Goal: Transaction & Acquisition: Purchase product/service

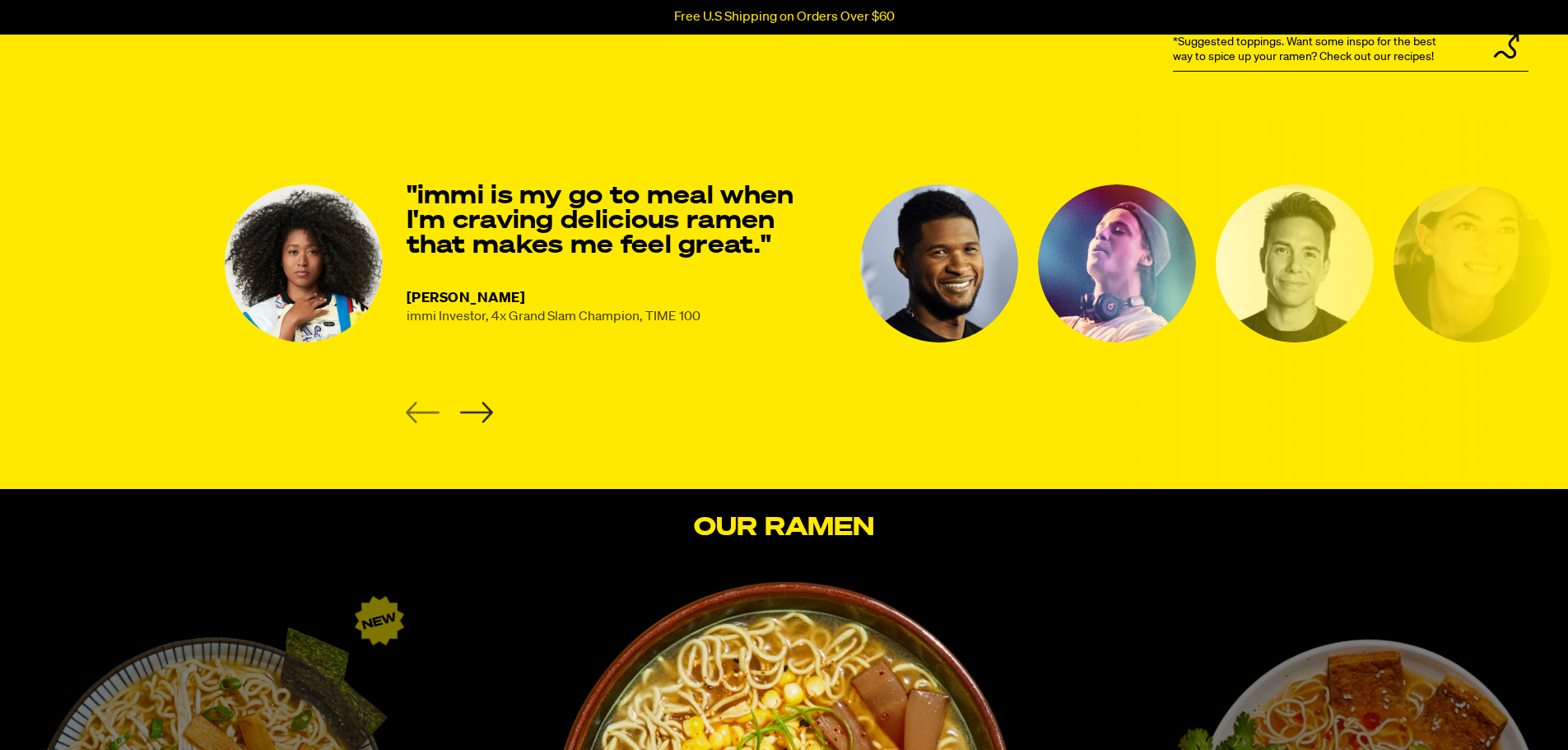
click at [479, 417] on icon "Next slide" at bounding box center [476, 412] width 33 height 21
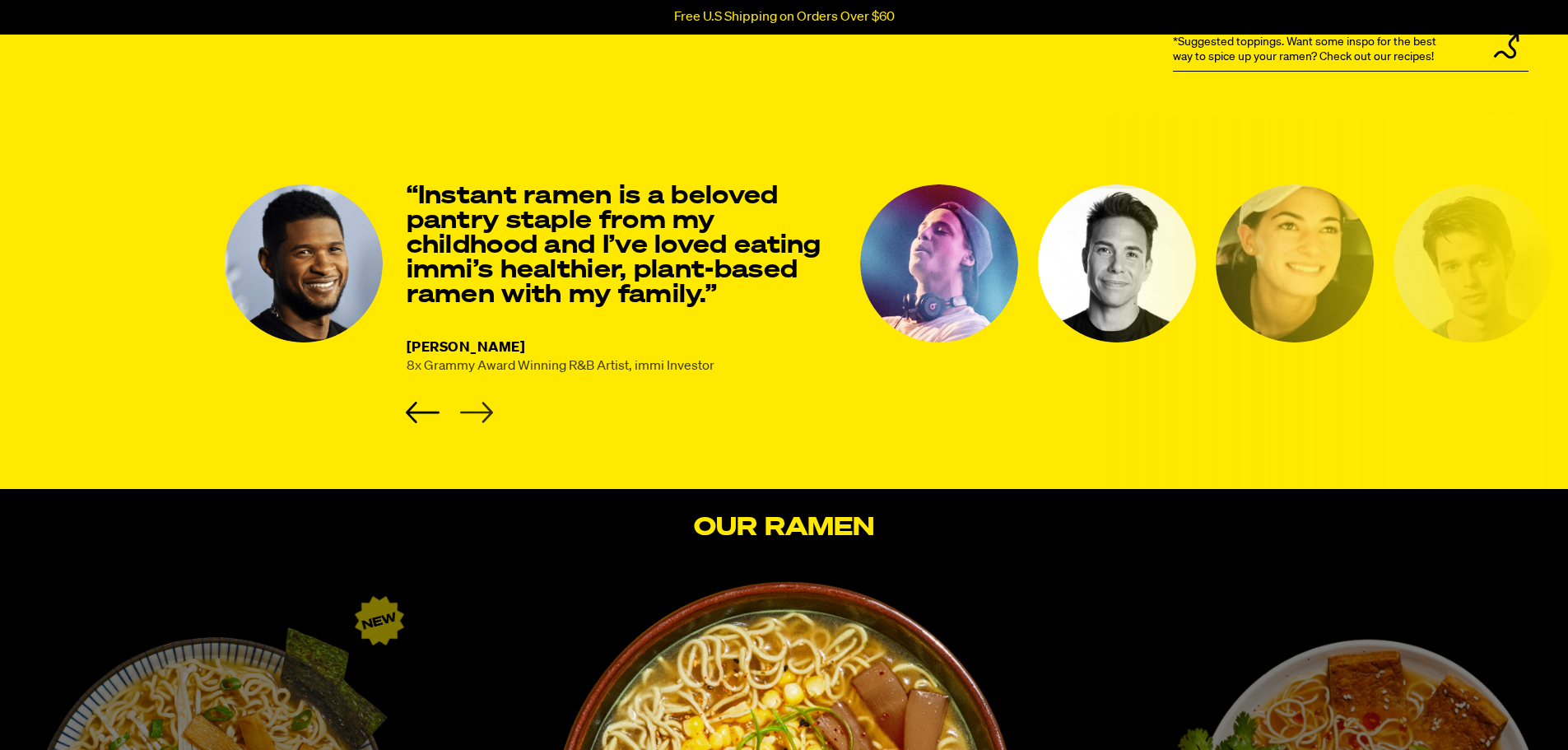
click at [476, 416] on icon "Next slide" at bounding box center [476, 412] width 33 height 21
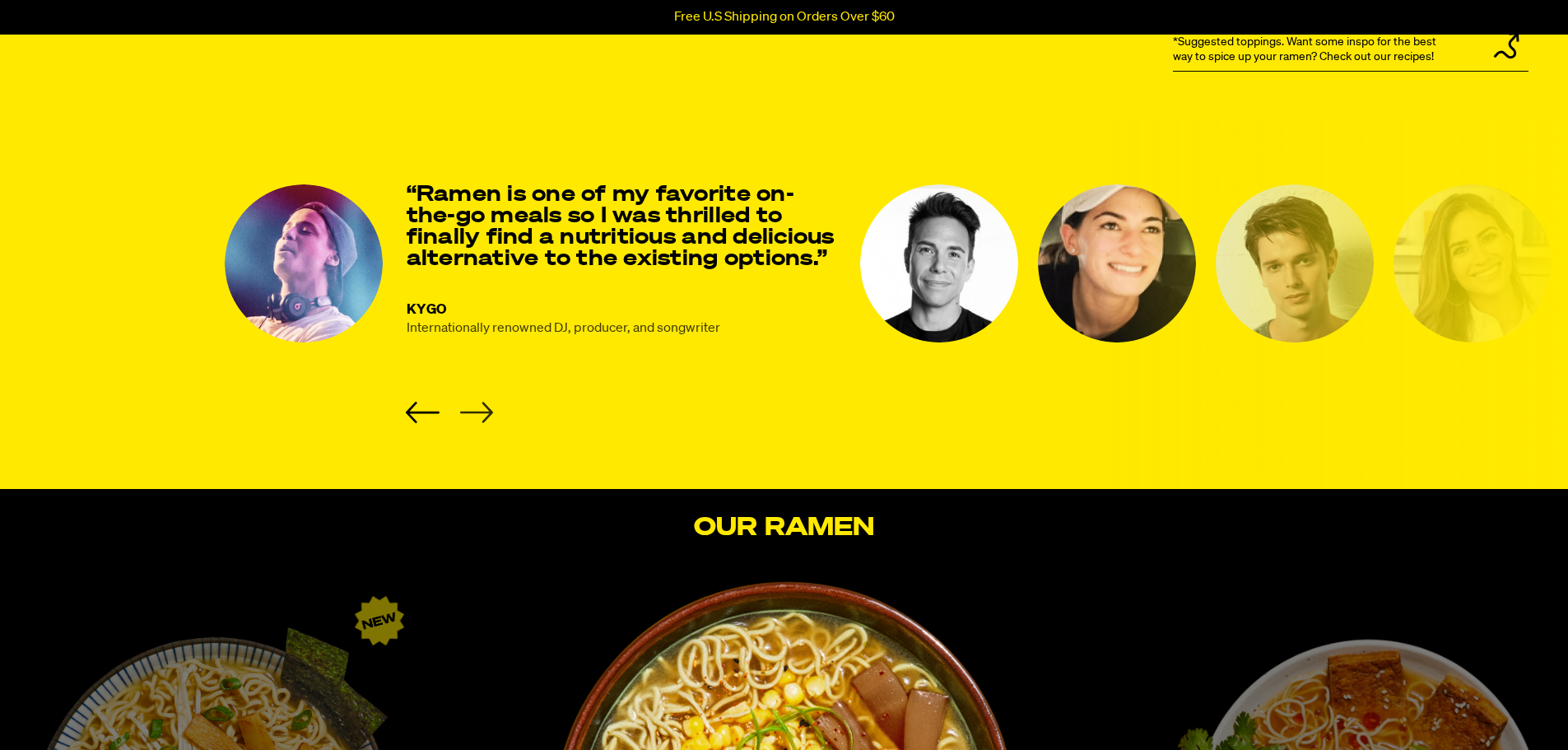
click at [476, 416] on icon "Next slide" at bounding box center [476, 412] width 33 height 21
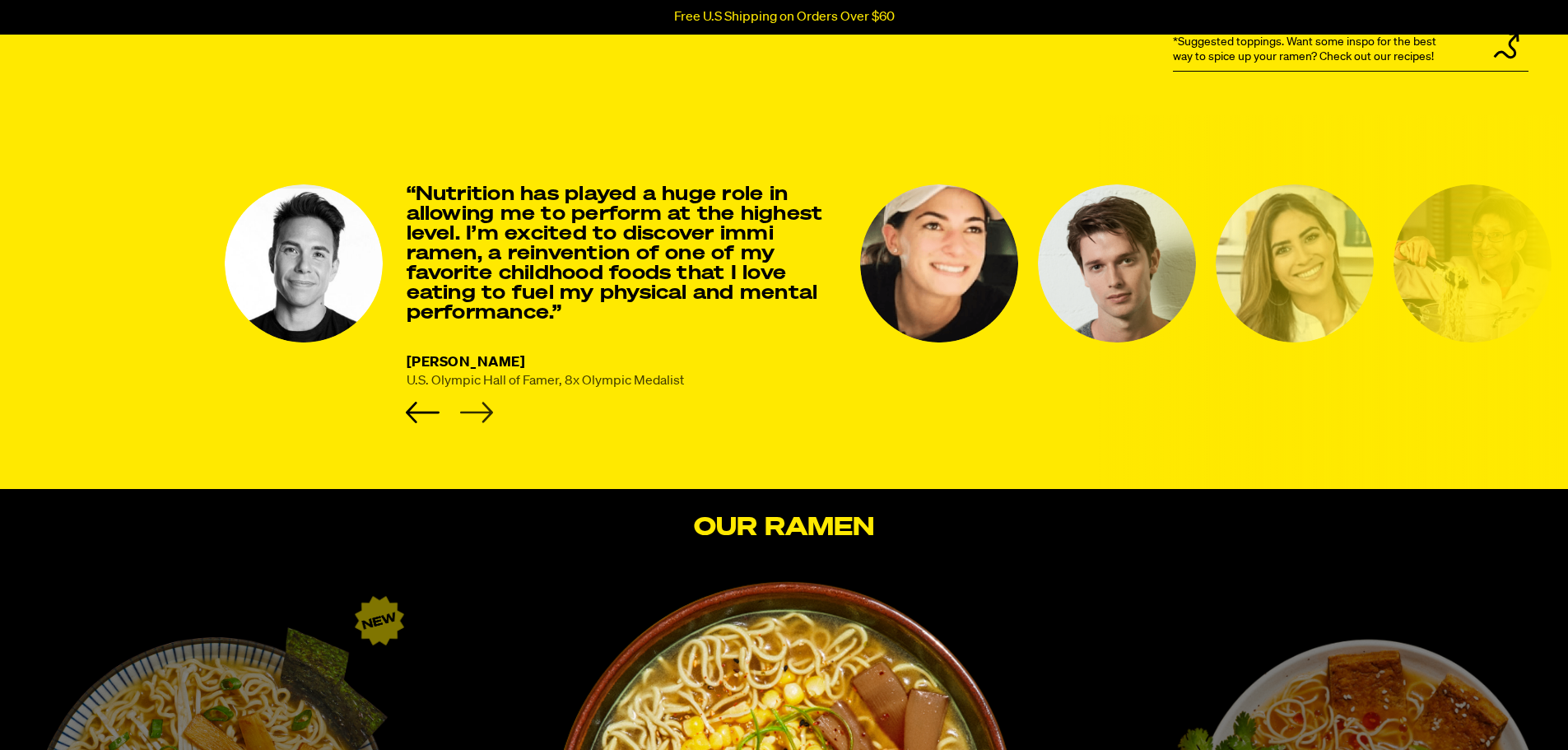
click at [476, 416] on icon "Next slide" at bounding box center [476, 412] width 33 height 21
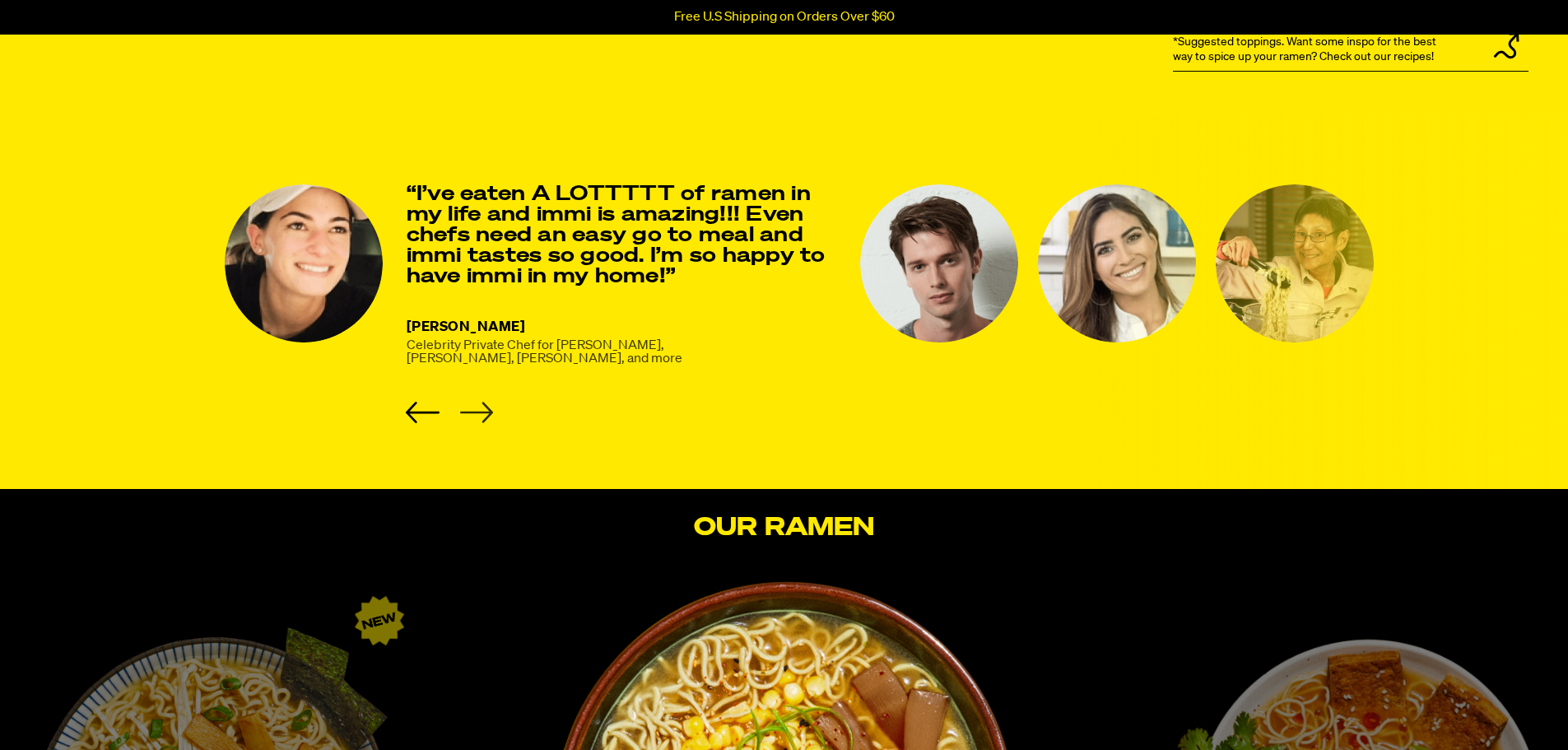
click at [476, 416] on icon "Next slide" at bounding box center [476, 412] width 33 height 21
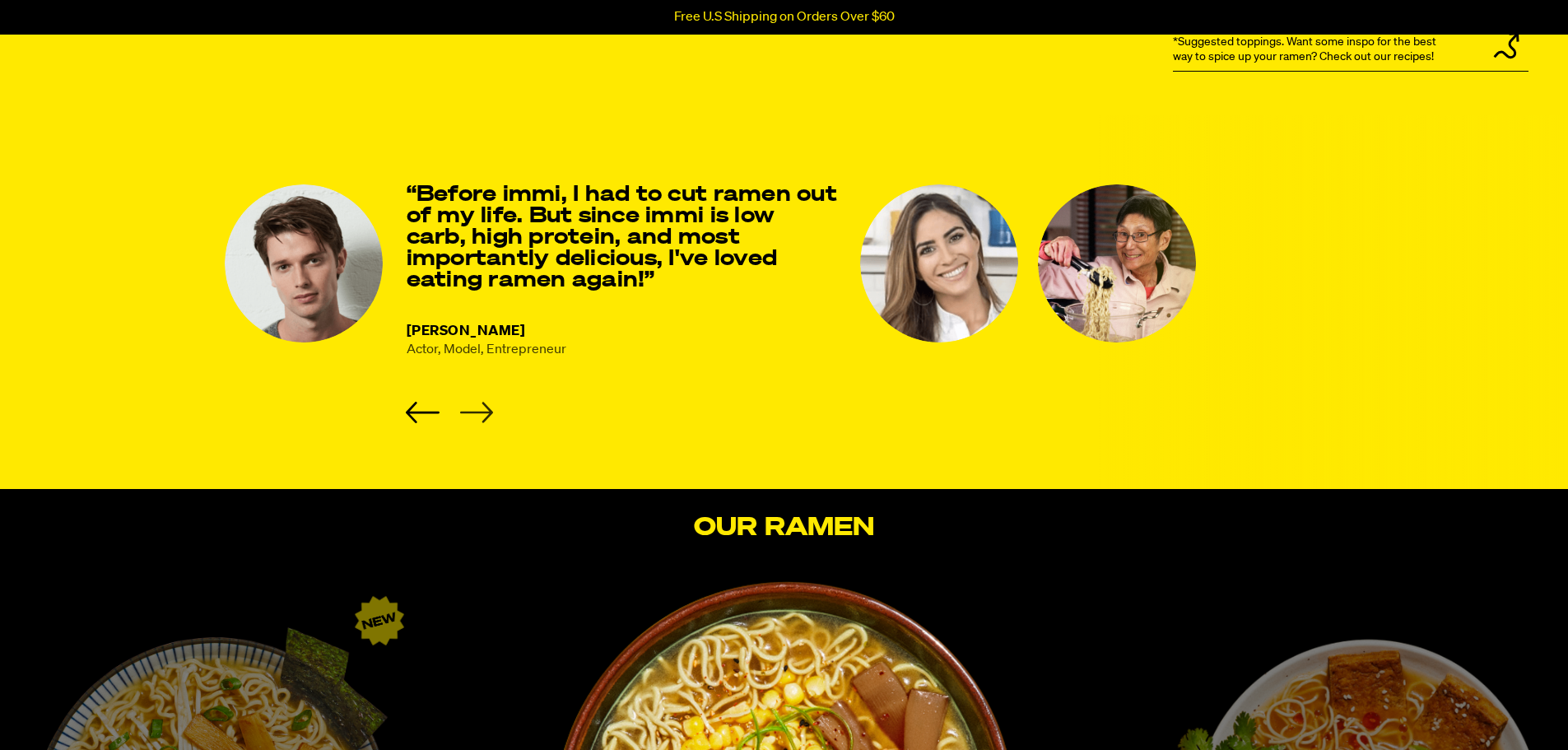
click at [476, 416] on icon "Next slide" at bounding box center [476, 412] width 33 height 21
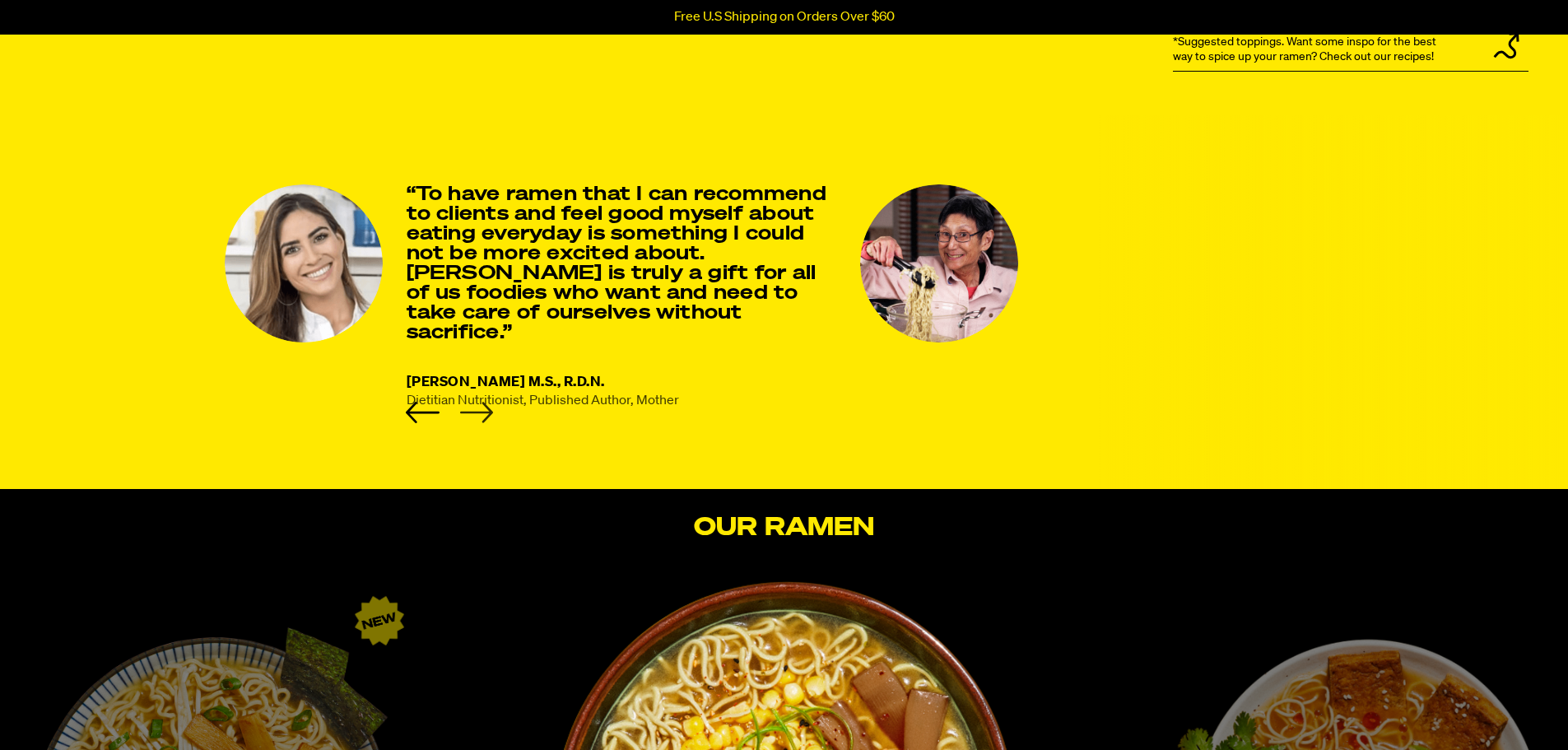
click at [476, 416] on icon "Next slide" at bounding box center [476, 412] width 33 height 21
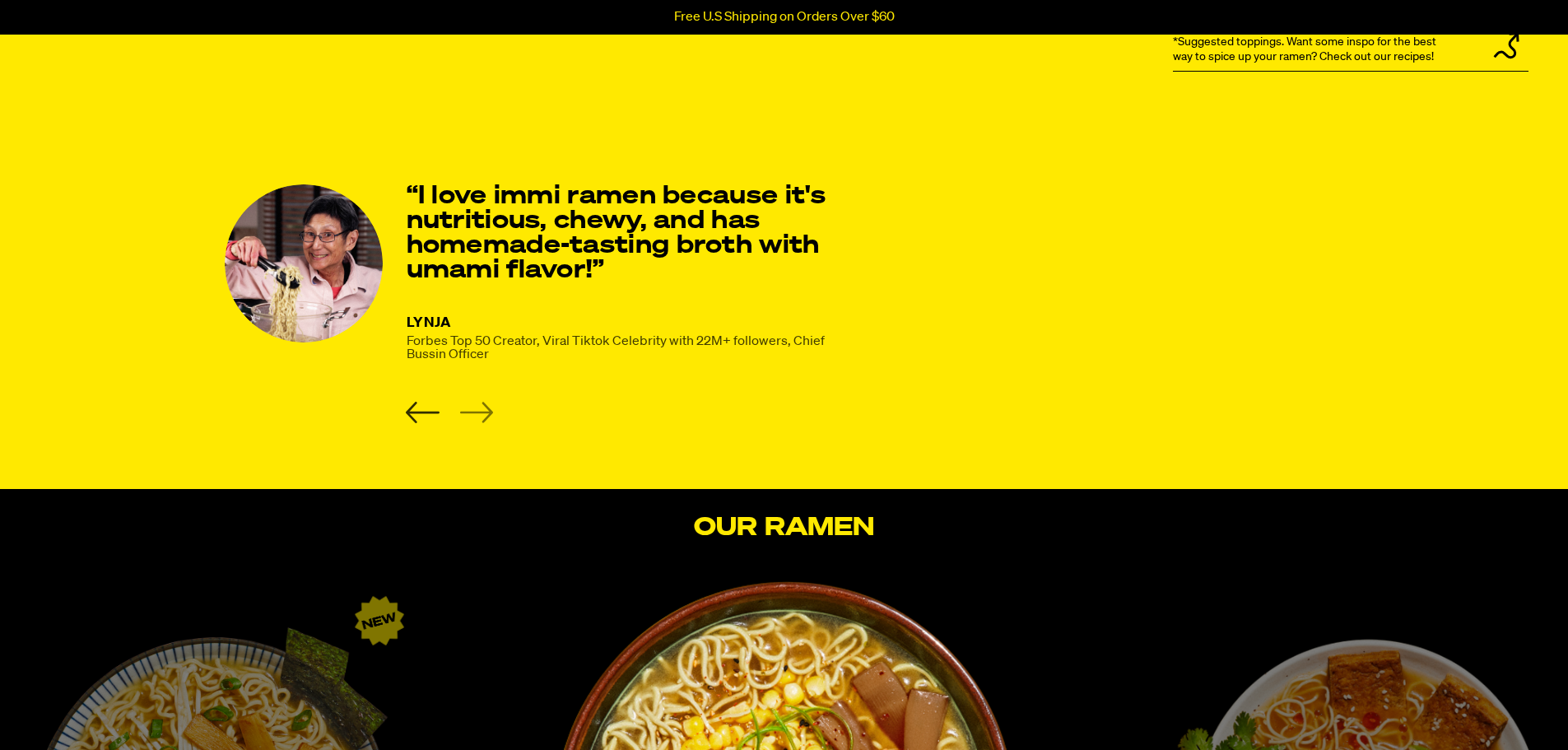
click at [418, 414] on icon "Previous slide" at bounding box center [423, 412] width 33 height 21
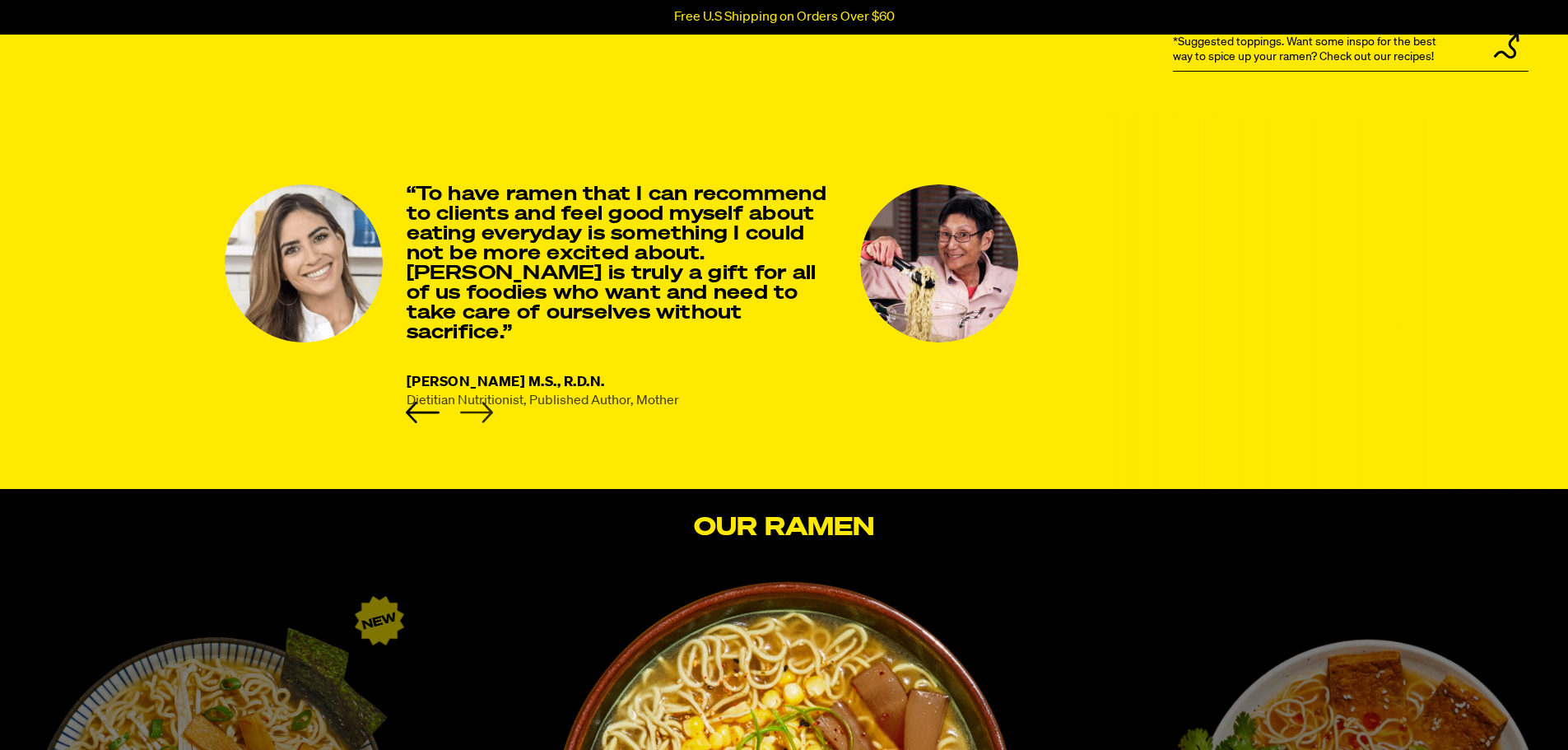
click at [476, 412] on icon "Next slide" at bounding box center [476, 412] width 33 height 21
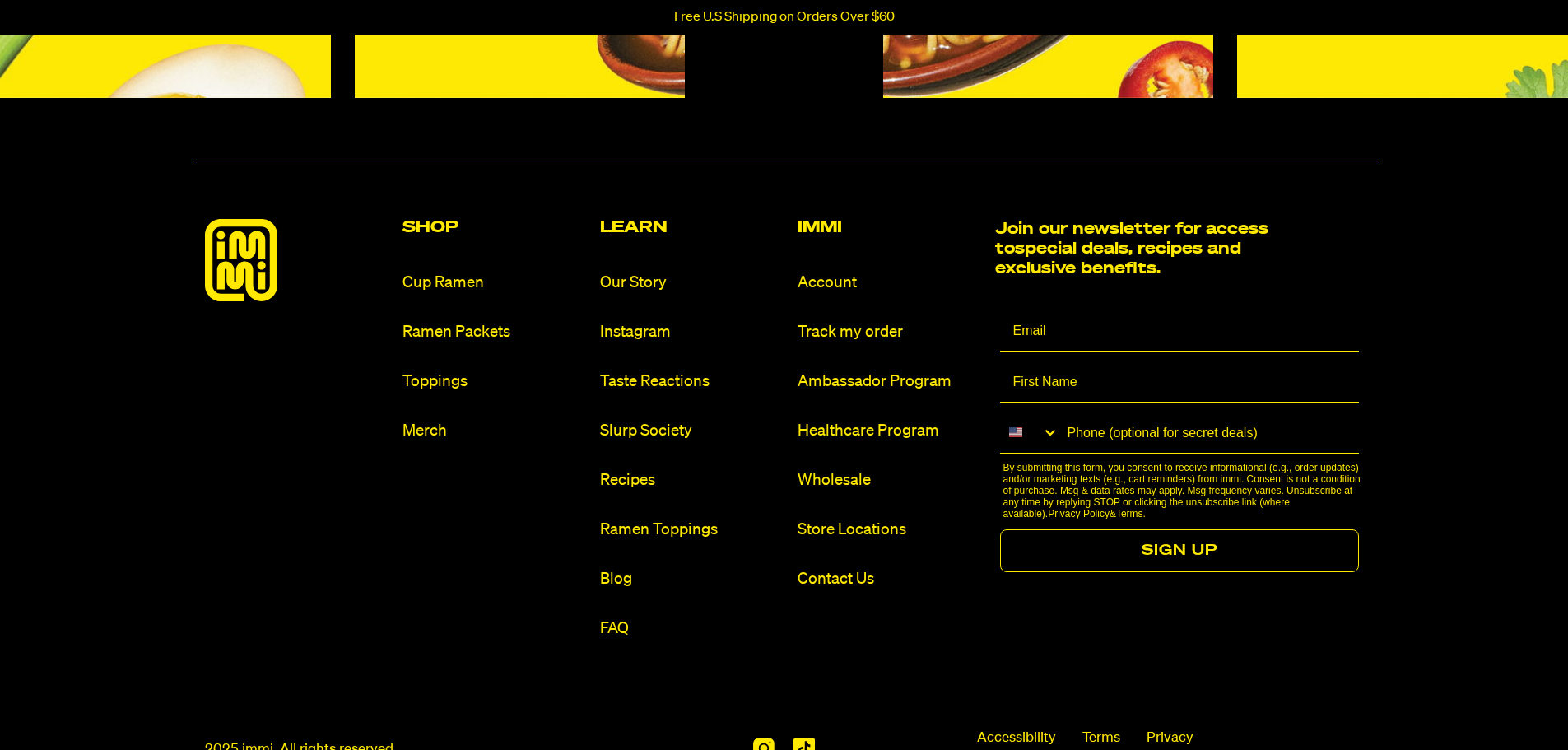
scroll to position [7820, 0]
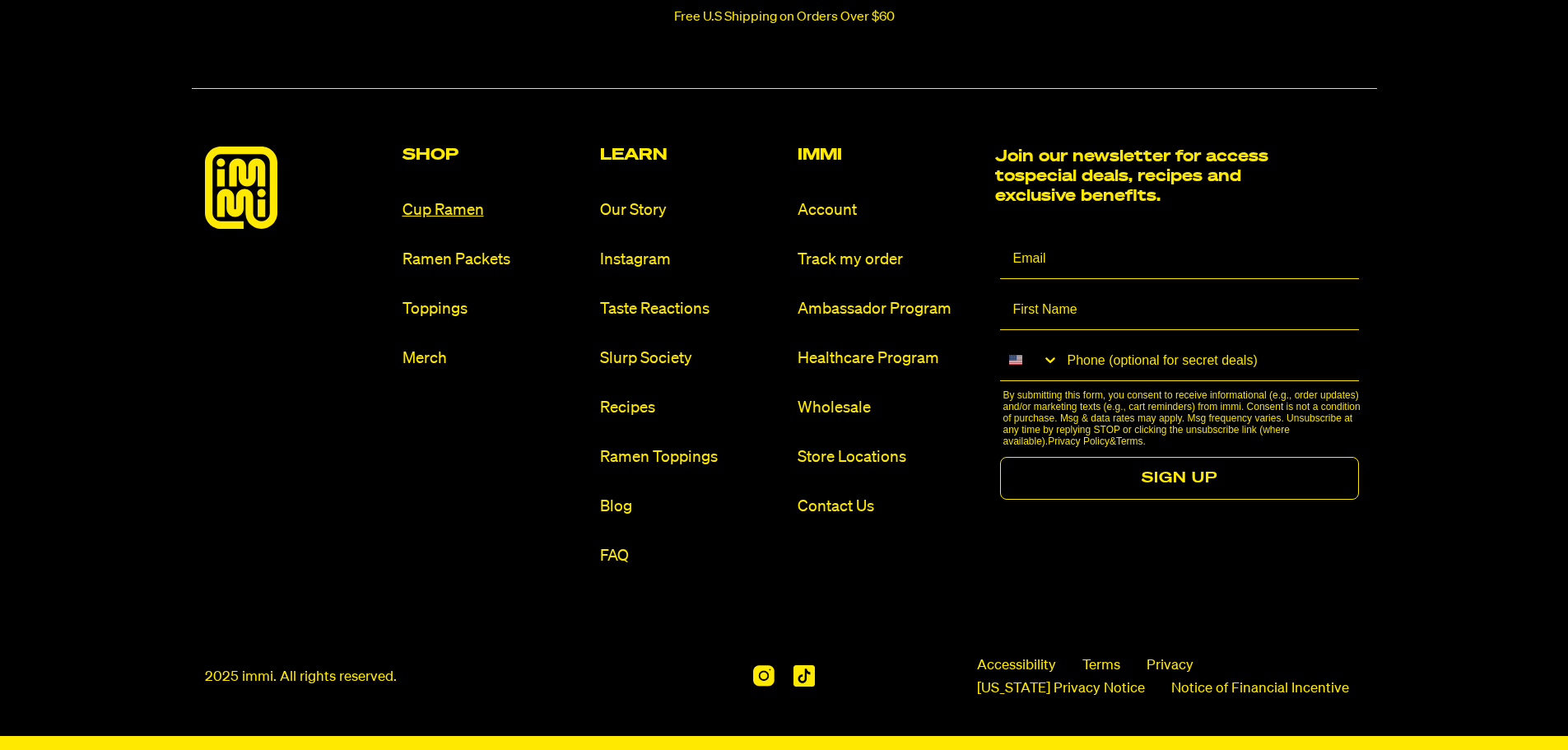
click at [463, 211] on link "Cup Ramen" at bounding box center [494, 210] width 184 height 22
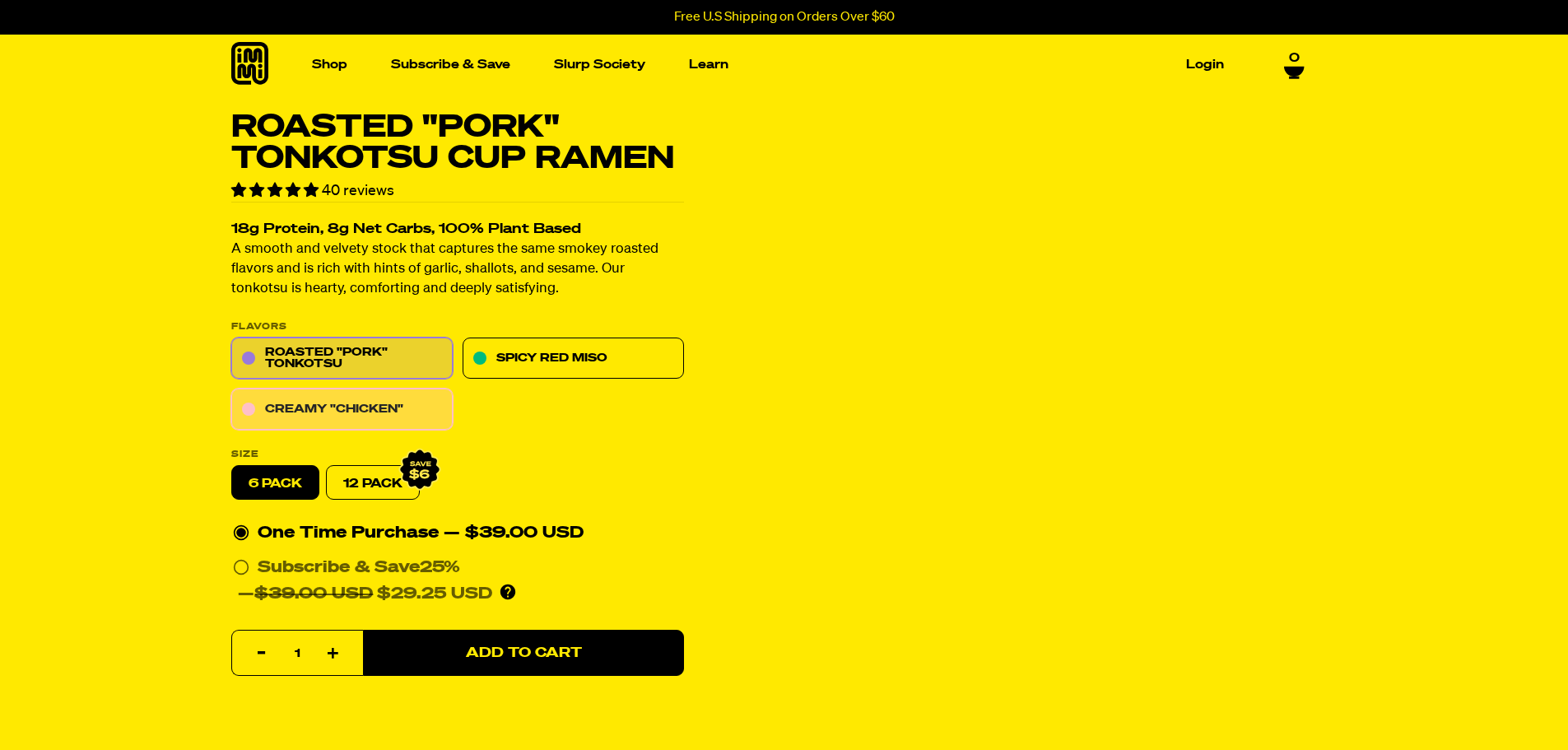
click at [386, 407] on link "Creamy "Chicken"" at bounding box center [342, 409] width 222 height 41
